Goal: Task Accomplishment & Management: Manage account settings

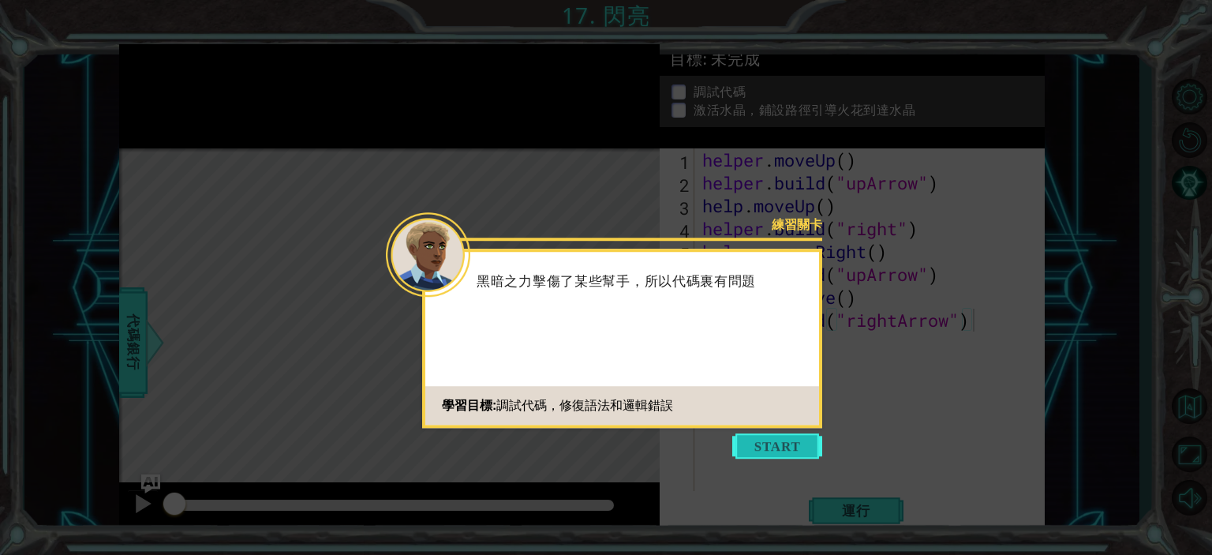
click at [770, 443] on button "Start" at bounding box center [777, 445] width 90 height 25
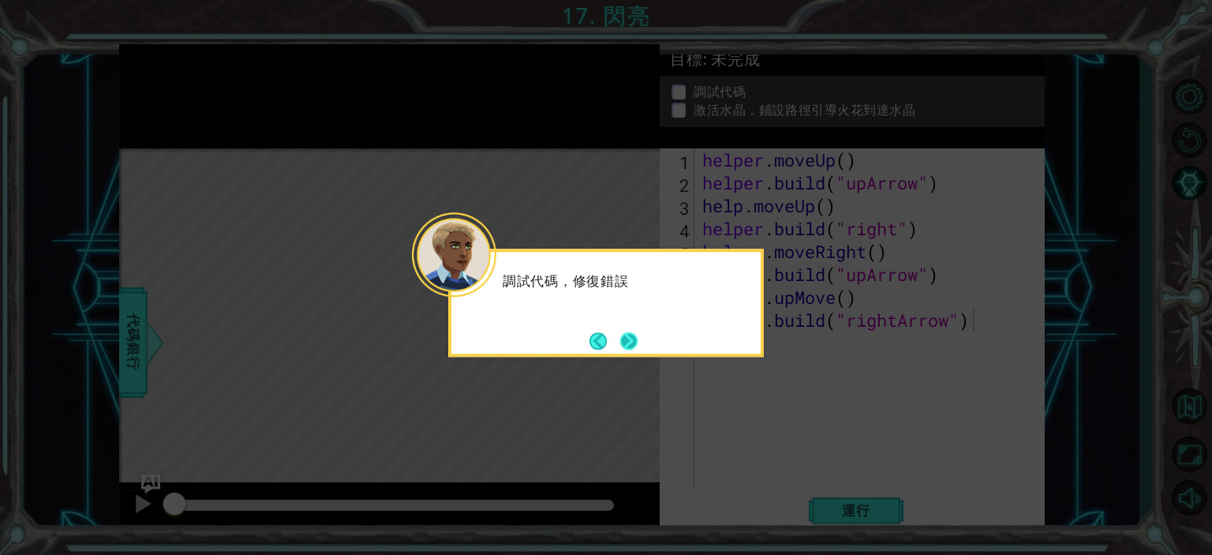
click at [622, 337] on button "Next" at bounding box center [629, 341] width 18 height 18
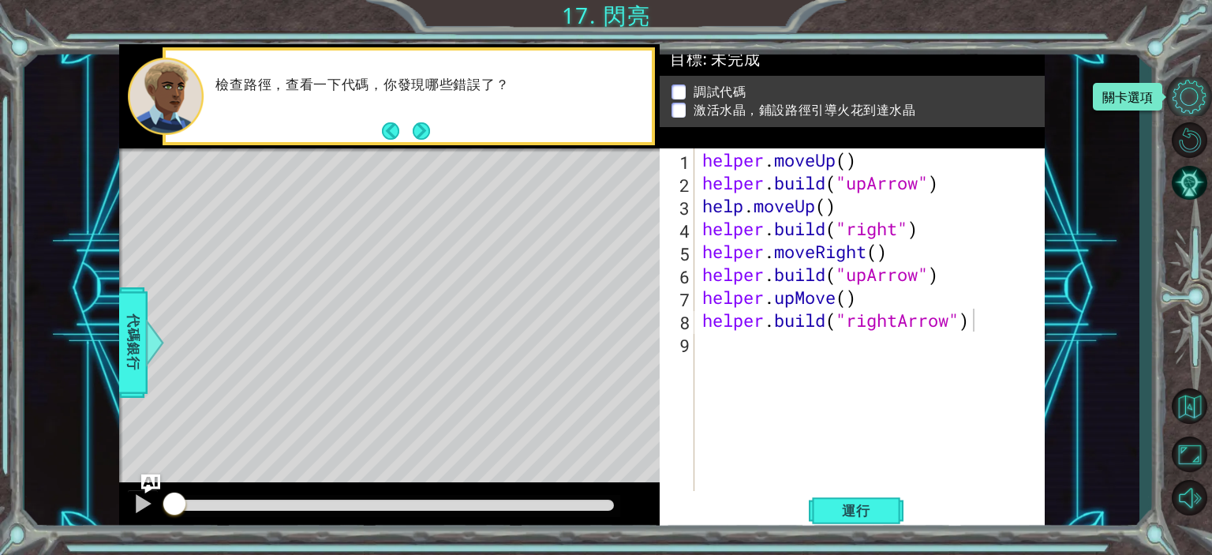
click at [1187, 94] on button "關卡選項" at bounding box center [1190, 96] width 46 height 38
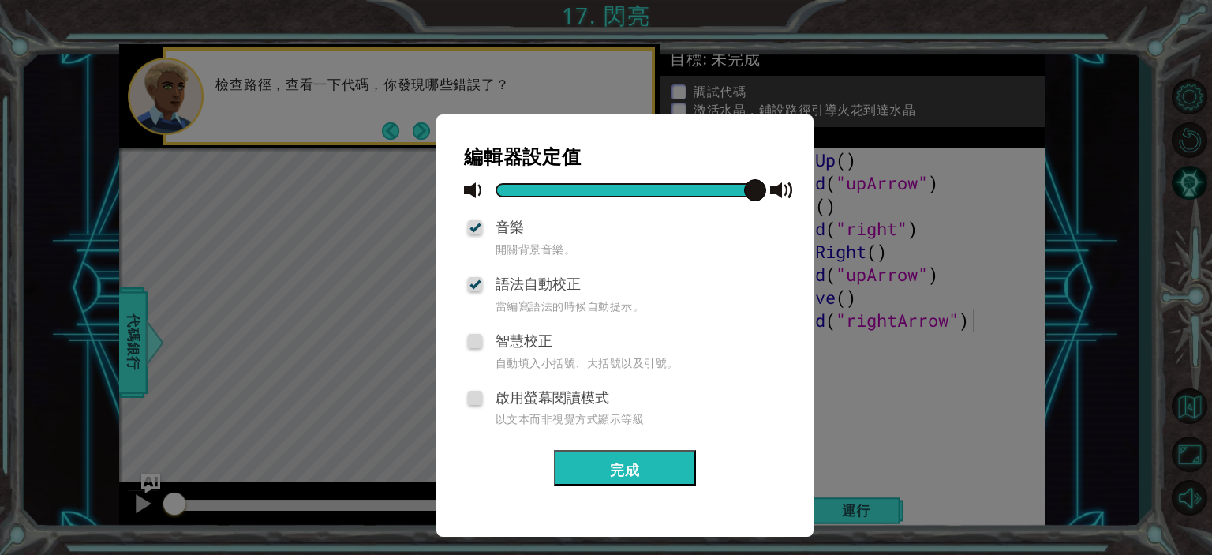
click at [635, 461] on button "完成" at bounding box center [625, 468] width 142 height 36
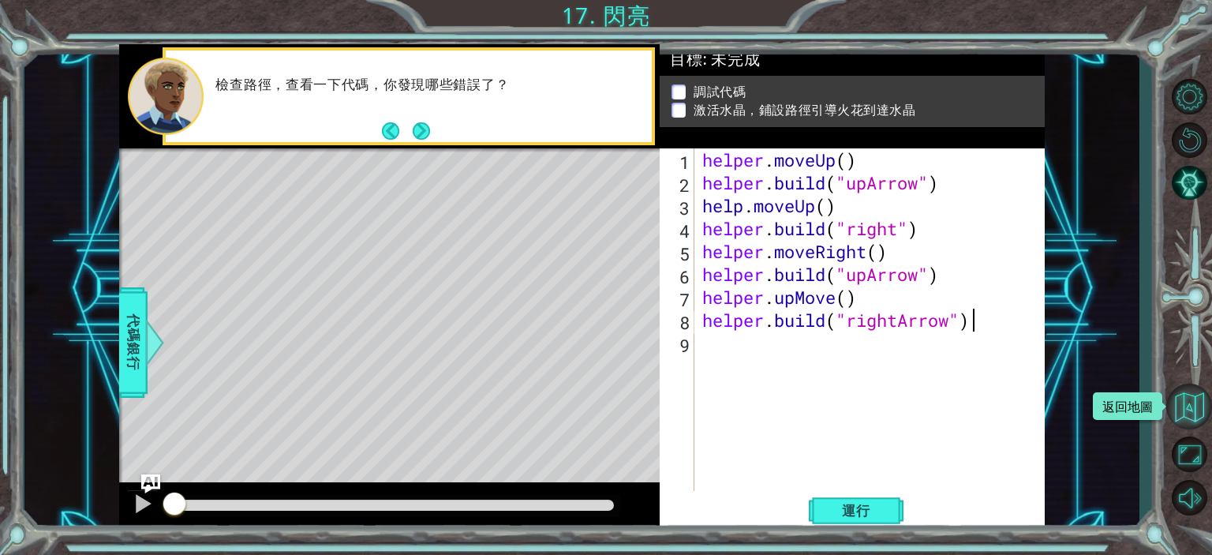
click at [1174, 405] on button "返回地圖" at bounding box center [1190, 407] width 46 height 46
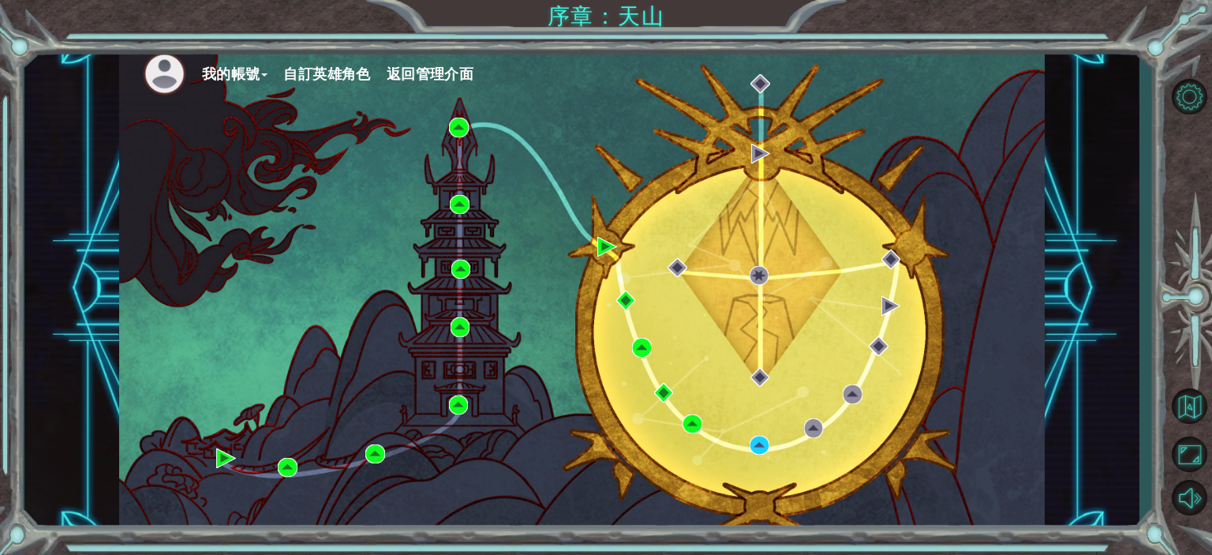
click at [331, 58] on ul "我的帳號 自訂英雄角色 返回管理介面" at bounding box center [594, 73] width 902 height 43
click at [335, 69] on button "自訂英雄角色" at bounding box center [326, 74] width 87 height 24
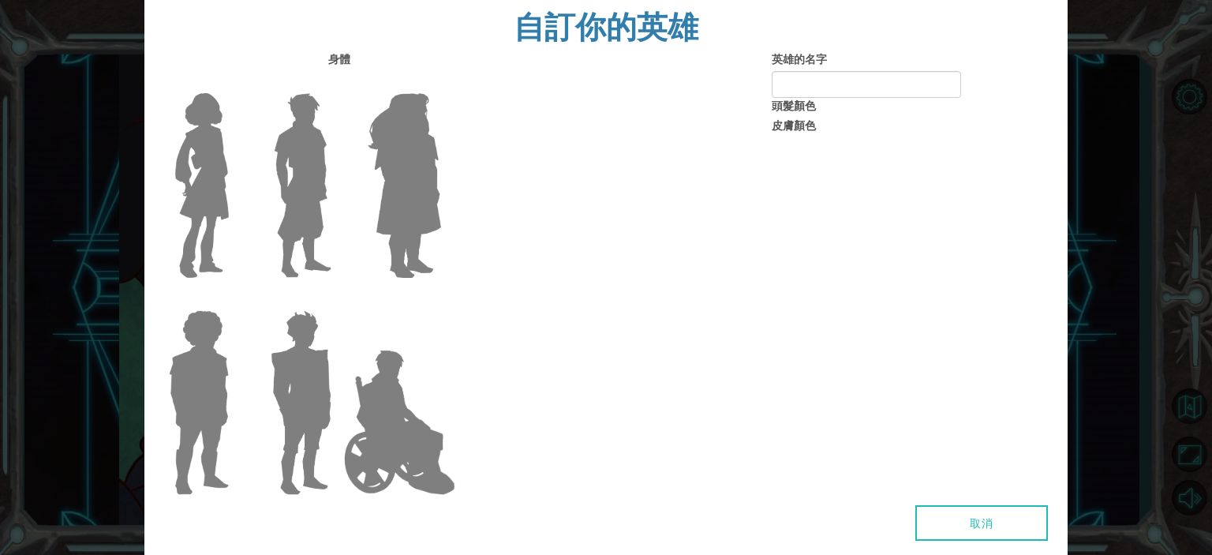
type input "[PERSON_NAME]"
